Goal: Task Accomplishment & Management: Complete application form

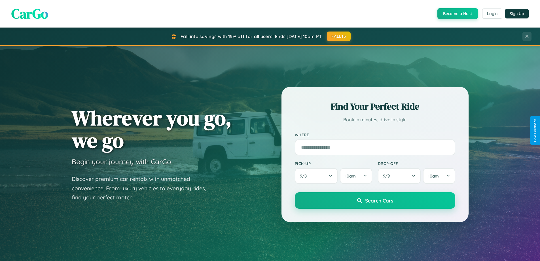
scroll to position [1091, 0]
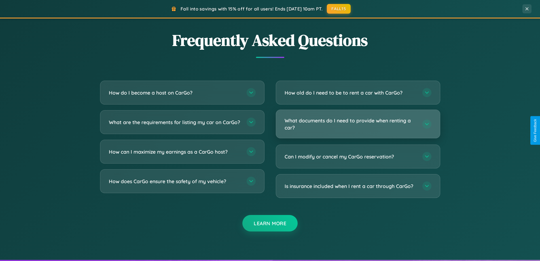
click at [358, 124] on h3 "What documents do I need to provide when renting a car?" at bounding box center [351, 124] width 132 height 14
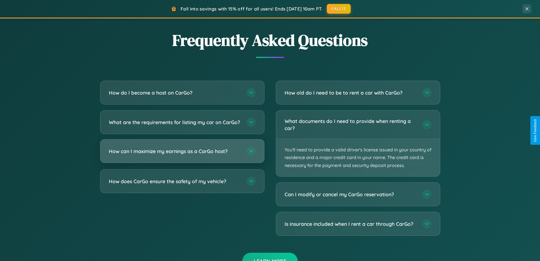
click at [182, 155] on h3 "How can I maximize my earnings as a CarGo host?" at bounding box center [175, 150] width 132 height 7
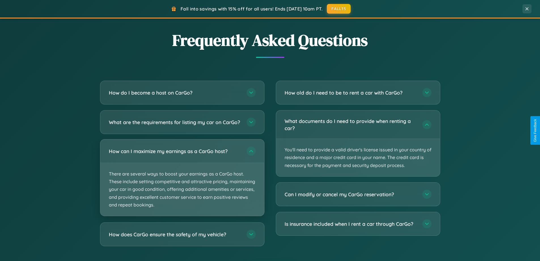
click at [182, 182] on p "There are several ways to boost your earnings as a CarGo host. These include se…" at bounding box center [182, 189] width 164 height 53
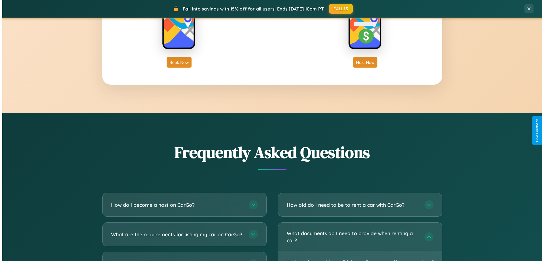
scroll to position [0, 0]
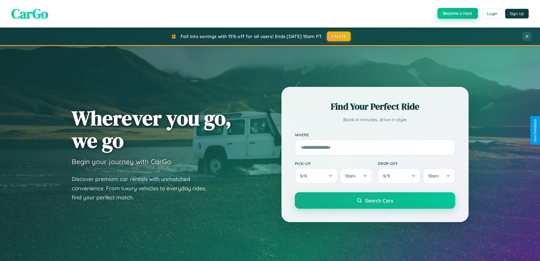
click at [457, 14] on button "Become a Host" at bounding box center [458, 13] width 41 height 11
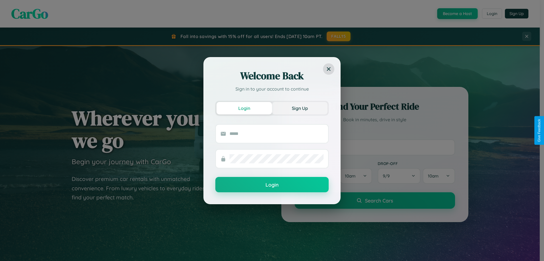
click at [300, 108] on button "Sign Up" at bounding box center [300, 108] width 56 height 12
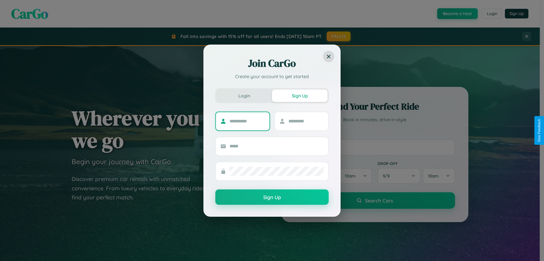
click at [247, 121] on input "text" at bounding box center [247, 121] width 35 height 9
type input "****"
click at [306, 121] on input "text" at bounding box center [306, 121] width 35 height 9
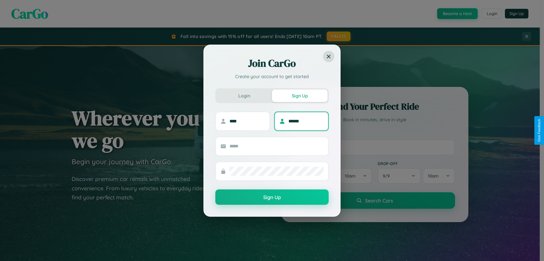
type input "******"
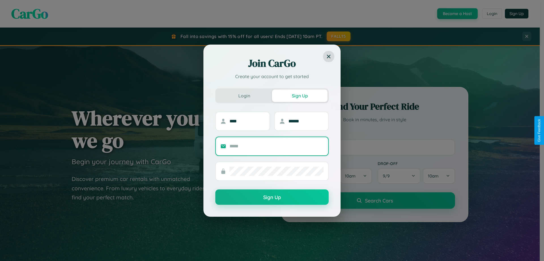
click at [277, 146] on input "text" at bounding box center [277, 145] width 94 height 9
type input "**********"
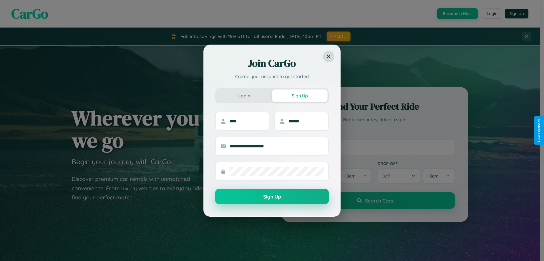
click at [272, 196] on button "Sign Up" at bounding box center [272, 196] width 113 height 15
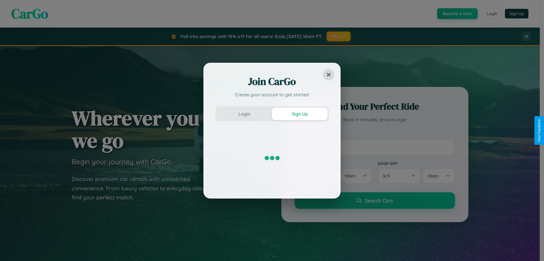
click at [457, 14] on div "Join CarGo Create your account to get started Login Sign Up" at bounding box center [272, 130] width 544 height 261
click at [300, 113] on button "Sign Up" at bounding box center [300, 113] width 56 height 12
